Goal: Information Seeking & Learning: Learn about a topic

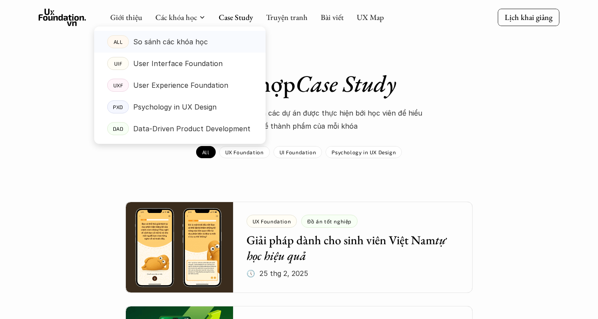
click at [188, 41] on p "So sánh các khóa học" at bounding box center [170, 41] width 75 height 13
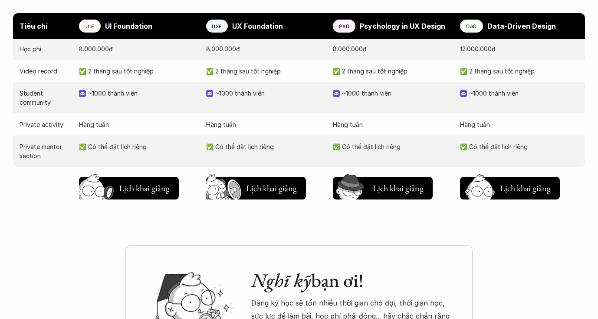
scroll to position [972, 0]
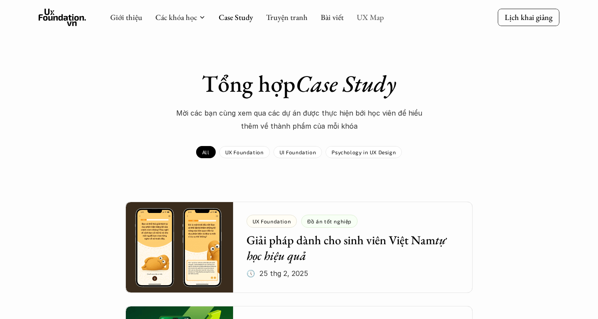
click at [366, 19] on link "UX Map" at bounding box center [370, 17] width 27 height 10
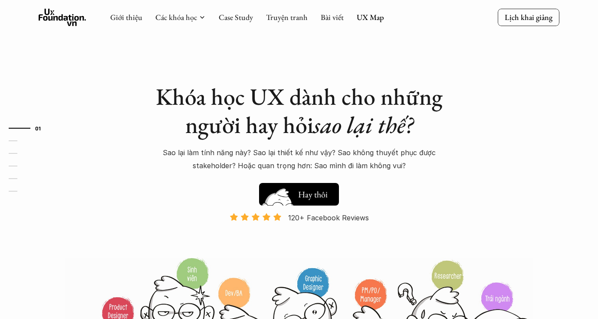
click at [288, 199] on img at bounding box center [278, 208] width 46 height 40
click at [373, 19] on link "UX Map" at bounding box center [370, 17] width 27 height 10
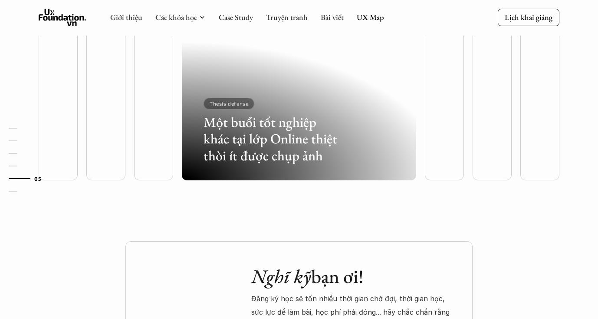
scroll to position [2704, 0]
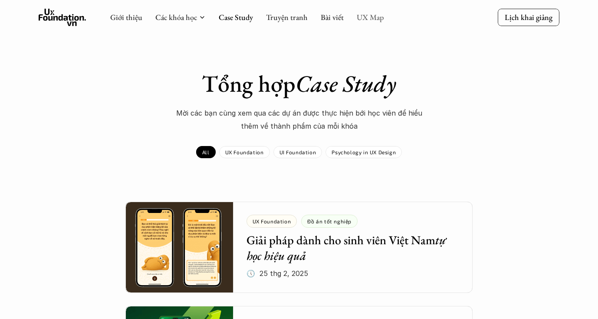
click at [368, 17] on link "UX Map" at bounding box center [370, 17] width 27 height 10
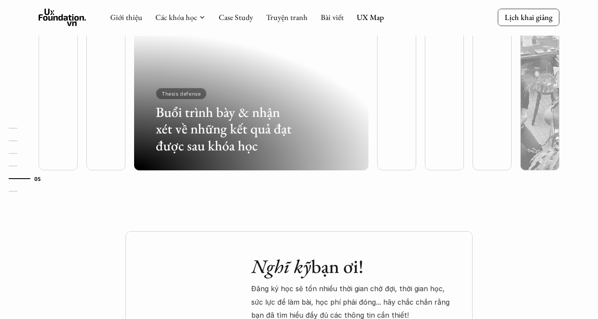
scroll to position [2671, 0]
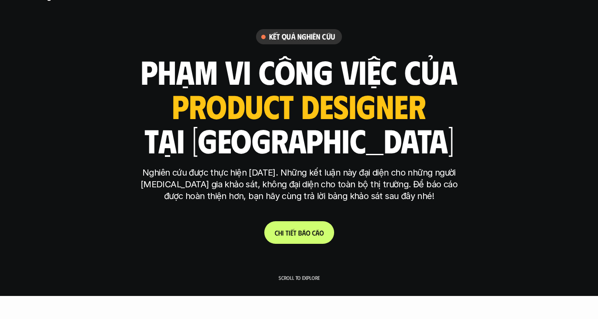
scroll to position [44, 0]
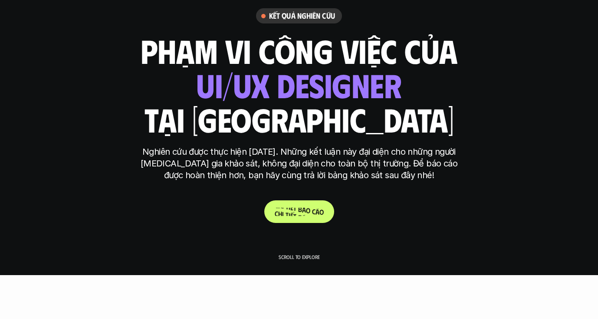
click at [282, 212] on p "C h i t i ế t b á o c á o" at bounding box center [299, 212] width 49 height 8
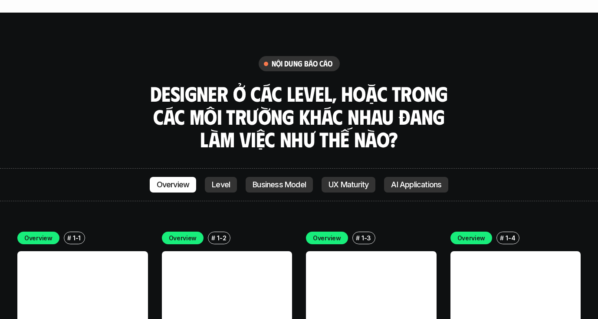
scroll to position [2310, 0]
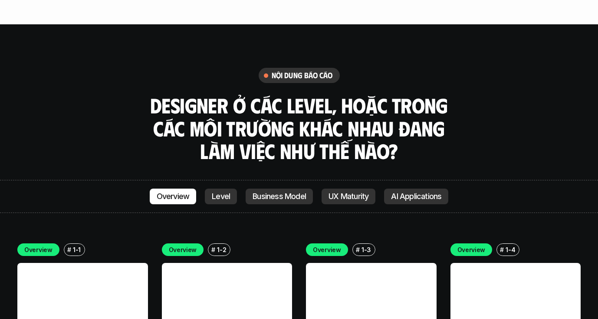
click at [217, 192] on p "Level" at bounding box center [221, 196] width 18 height 9
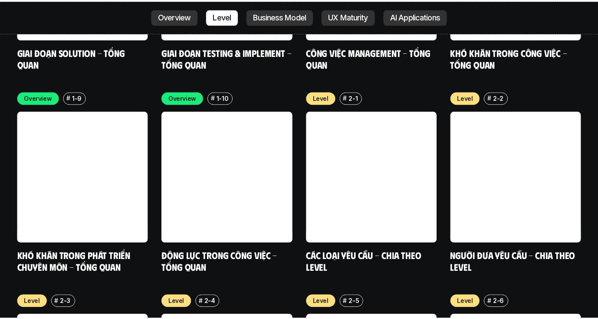
scroll to position [2867, 0]
